Goal: Task Accomplishment & Management: Use online tool/utility

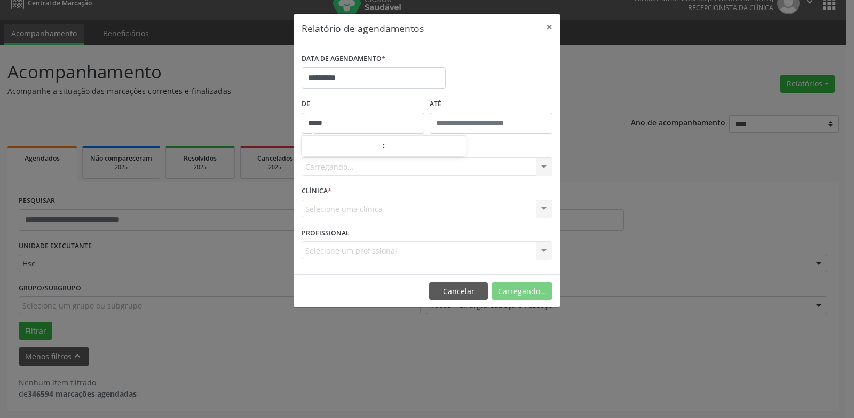
scroll to position [14, 0]
click at [404, 188] on div "CLÍNICA * Selecione uma clínica Nenhum resultado encontrado para: " " Não há ne…" at bounding box center [427, 204] width 256 height 42
click at [404, 170] on div "Seleciona uma especialidade Todas as especialidades Alergologia Angiologia Arri…" at bounding box center [426, 166] width 251 height 18
click at [407, 166] on div "Seleciona uma especialidade" at bounding box center [426, 166] width 251 height 18
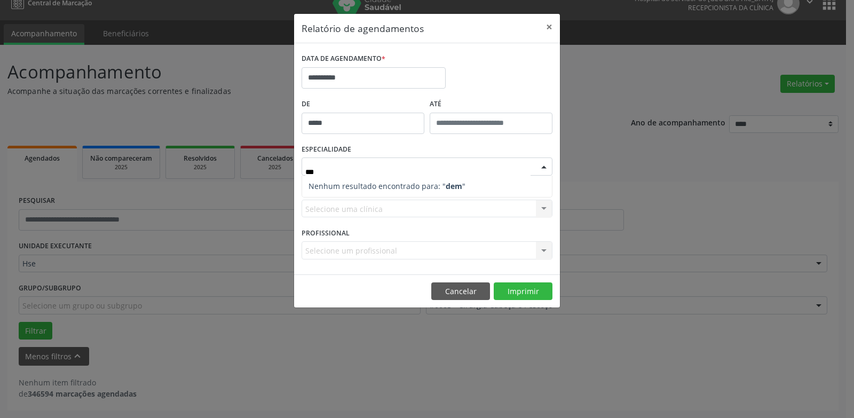
type input "**"
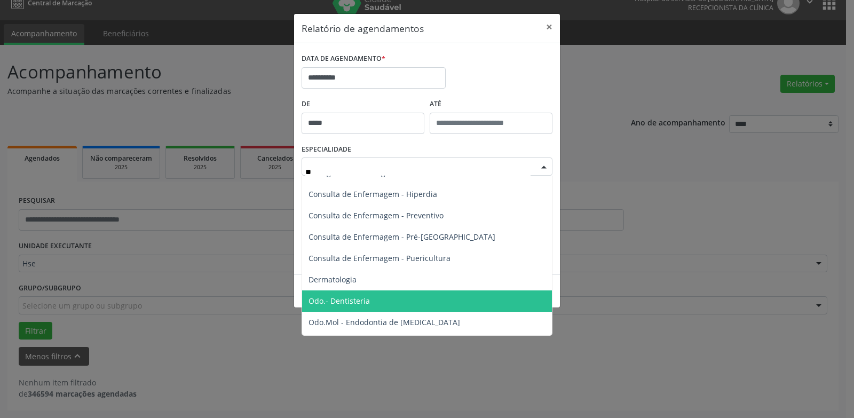
scroll to position [53, 0]
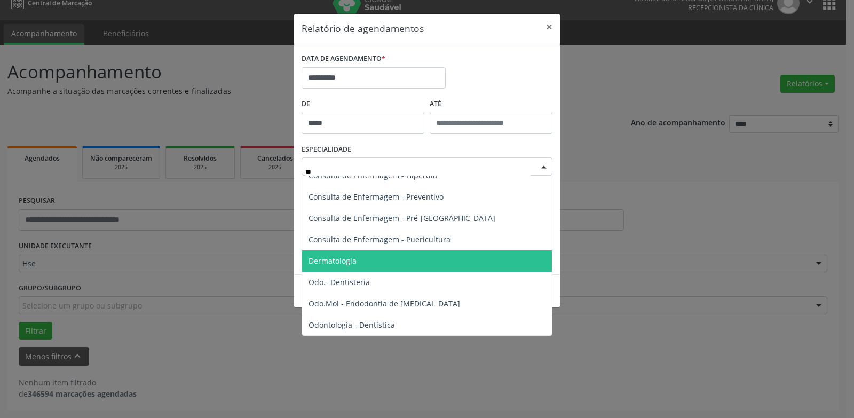
click at [384, 258] on span "Dermatologia" at bounding box center [427, 260] width 251 height 21
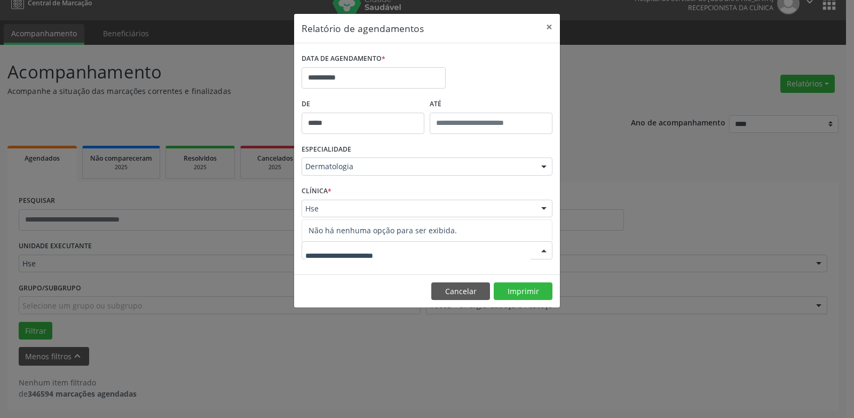
click at [501, 244] on div at bounding box center [426, 250] width 251 height 18
type input "*"
click at [436, 252] on input "*" at bounding box center [417, 255] width 225 height 21
click at [435, 252] on input "*" at bounding box center [417, 255] width 225 height 21
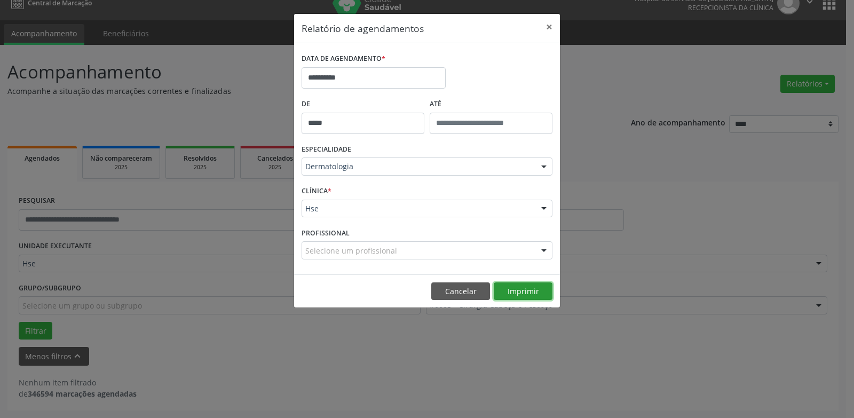
click at [505, 292] on button "Imprimir" at bounding box center [523, 291] width 59 height 18
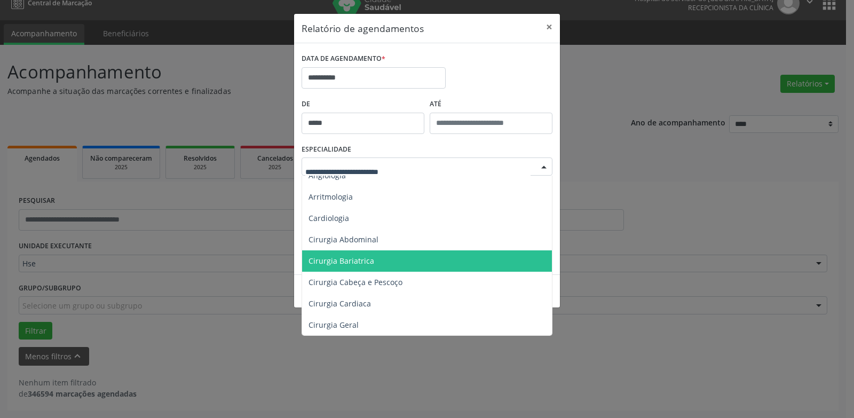
click at [398, 169] on input "text" at bounding box center [417, 171] width 225 height 21
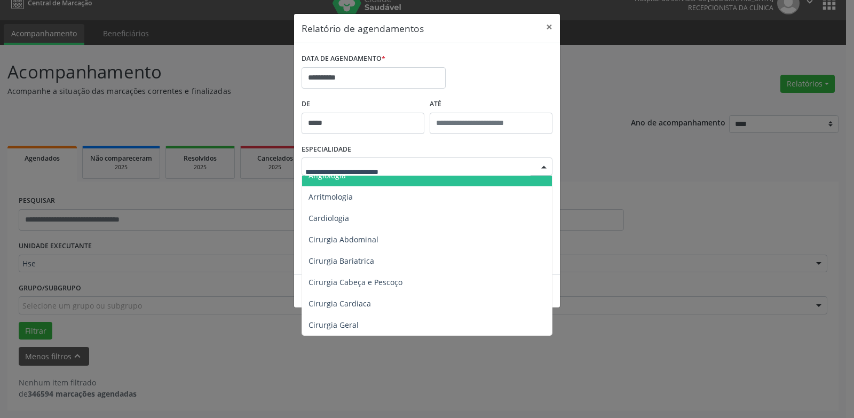
click at [521, 142] on div "ESPECIALIDADE Todas as especialidades Alergologia Angiologia Arritmologia Cardi…" at bounding box center [427, 162] width 256 height 42
